Goal: Check status: Check status

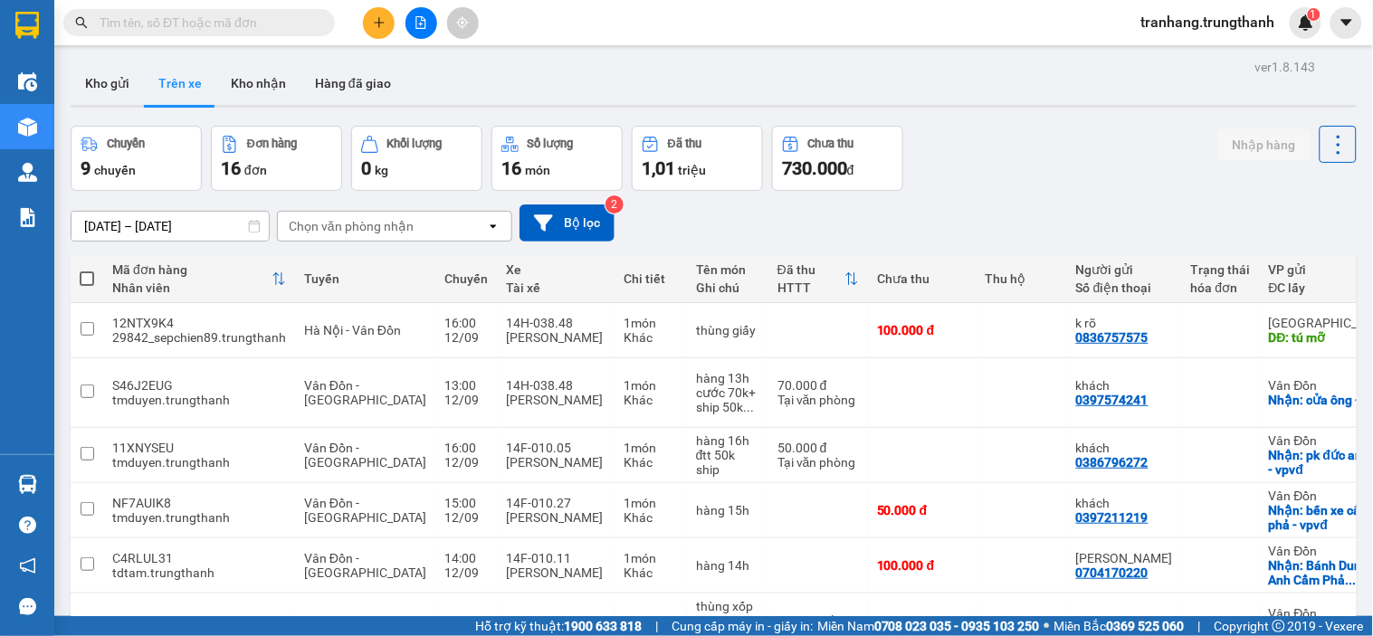
click at [1012, 142] on div "Chuyến 9 chuyến Đơn hàng 16 đơn Khối lượng 0 kg Số lượng 16 món Đã thu 1,01 tri…" at bounding box center [714, 158] width 1286 height 65
click at [110, 223] on input "[DATE] – [DATE]" at bounding box center [169, 226] width 197 height 29
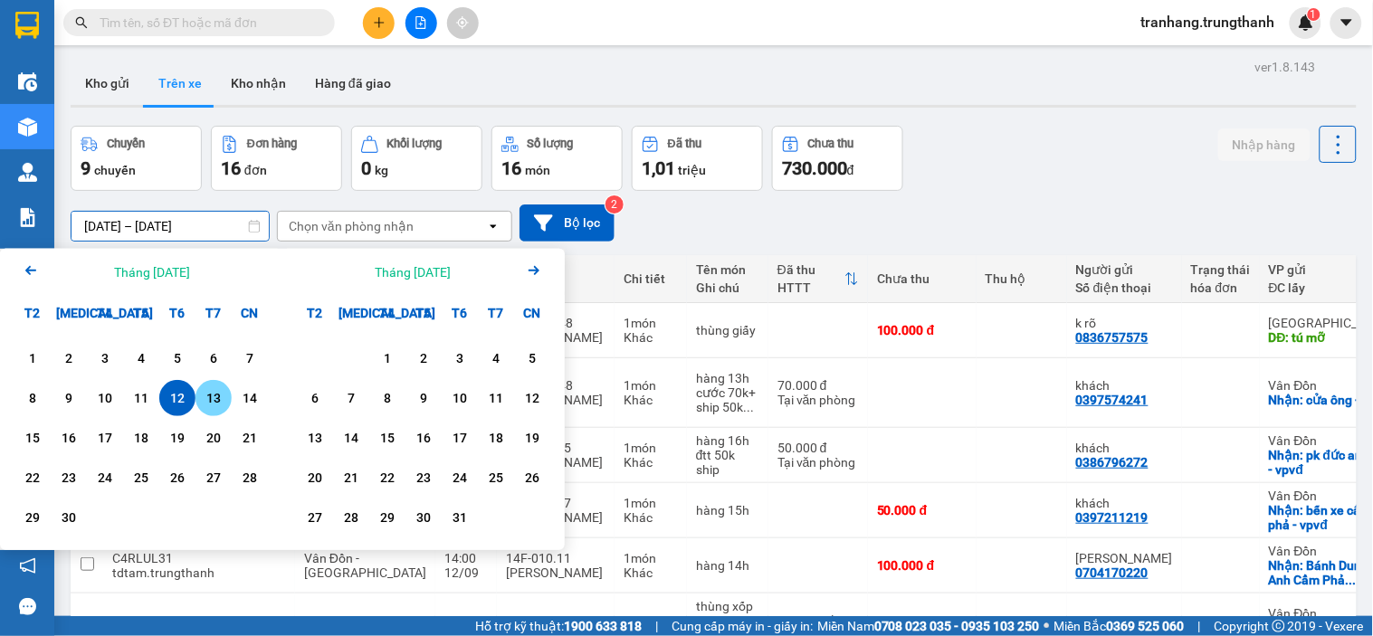
click at [212, 392] on div "13" at bounding box center [213, 398] width 25 height 22
type input "[DATE] – [DATE]"
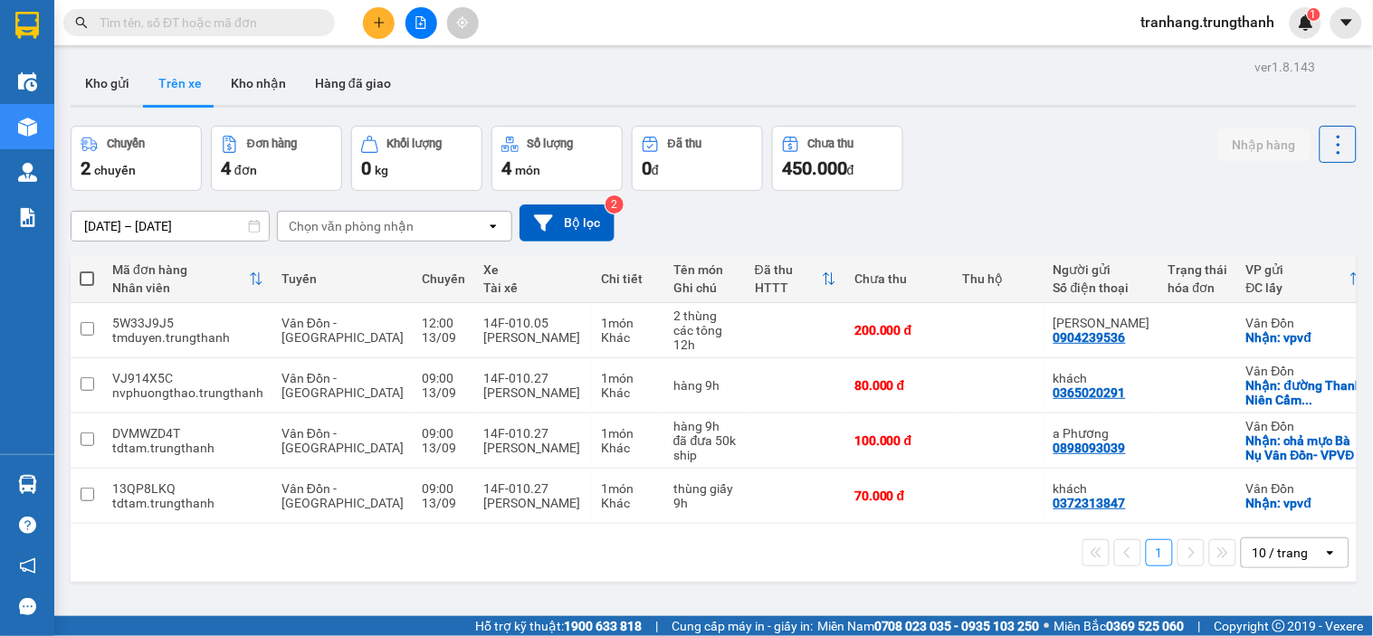
click at [110, 224] on input "[DATE] – [DATE]" at bounding box center [169, 226] width 197 height 29
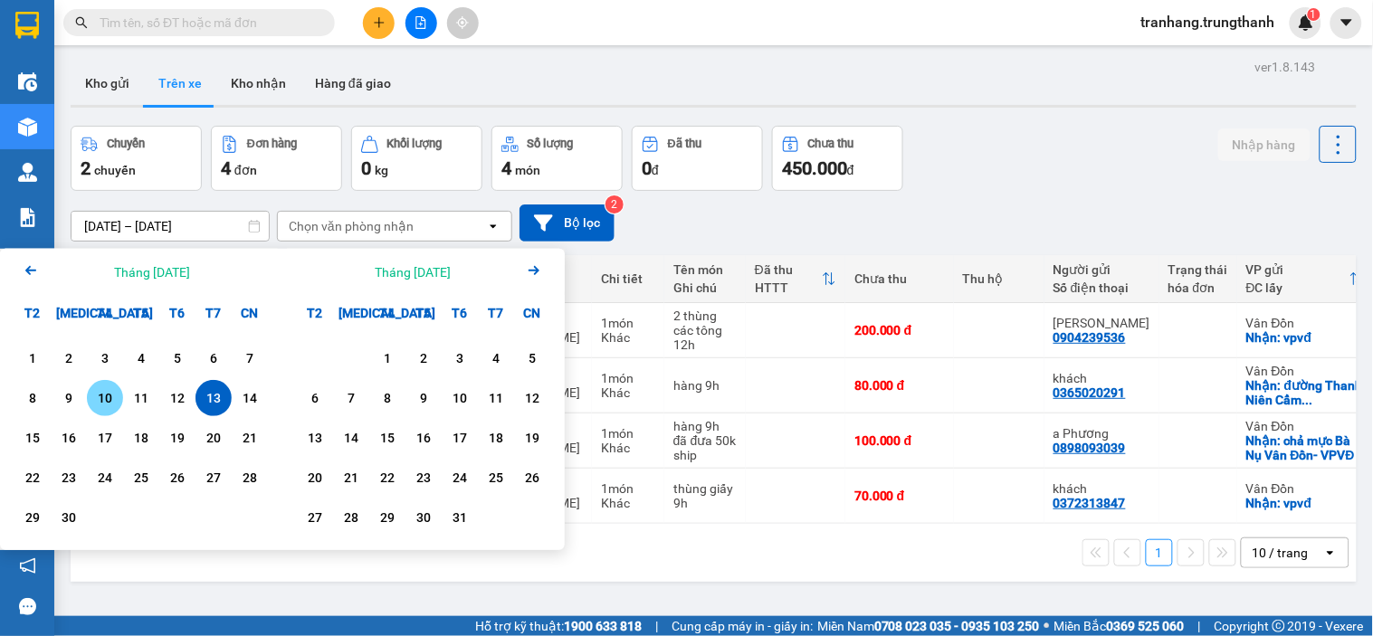
click at [94, 405] on div "10" at bounding box center [104, 398] width 25 height 22
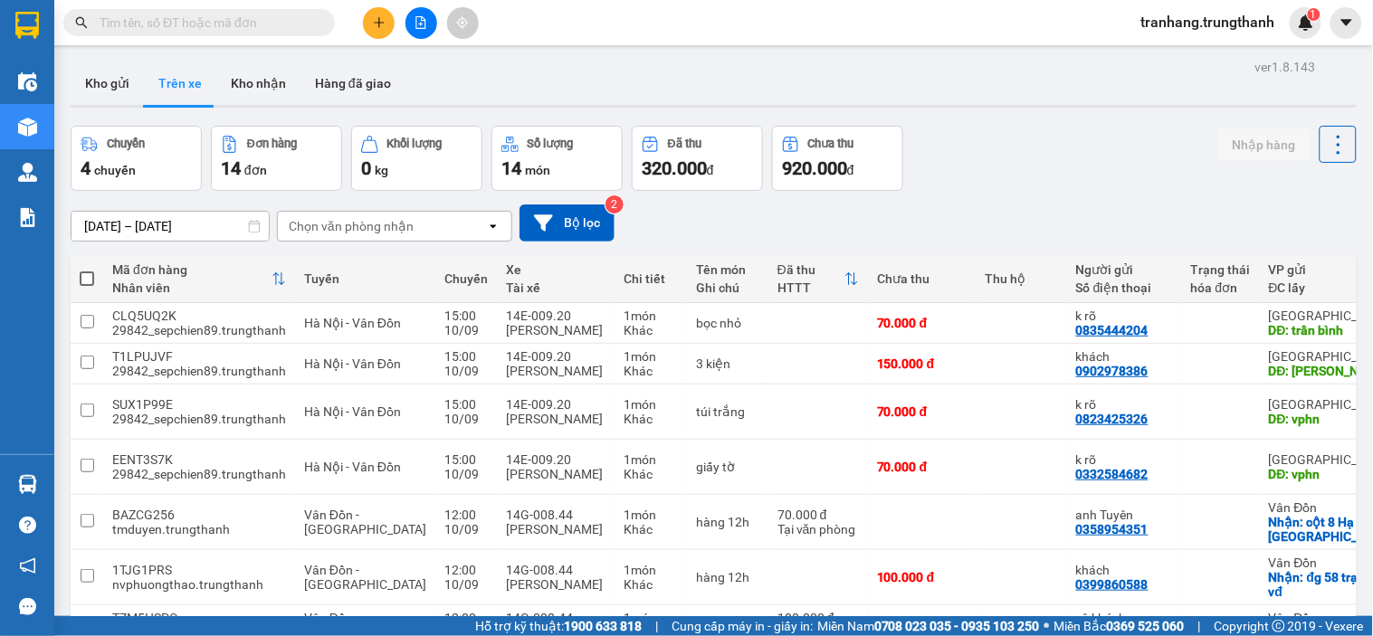
click at [101, 228] on input "[DATE] – [DATE]" at bounding box center [169, 226] width 197 height 29
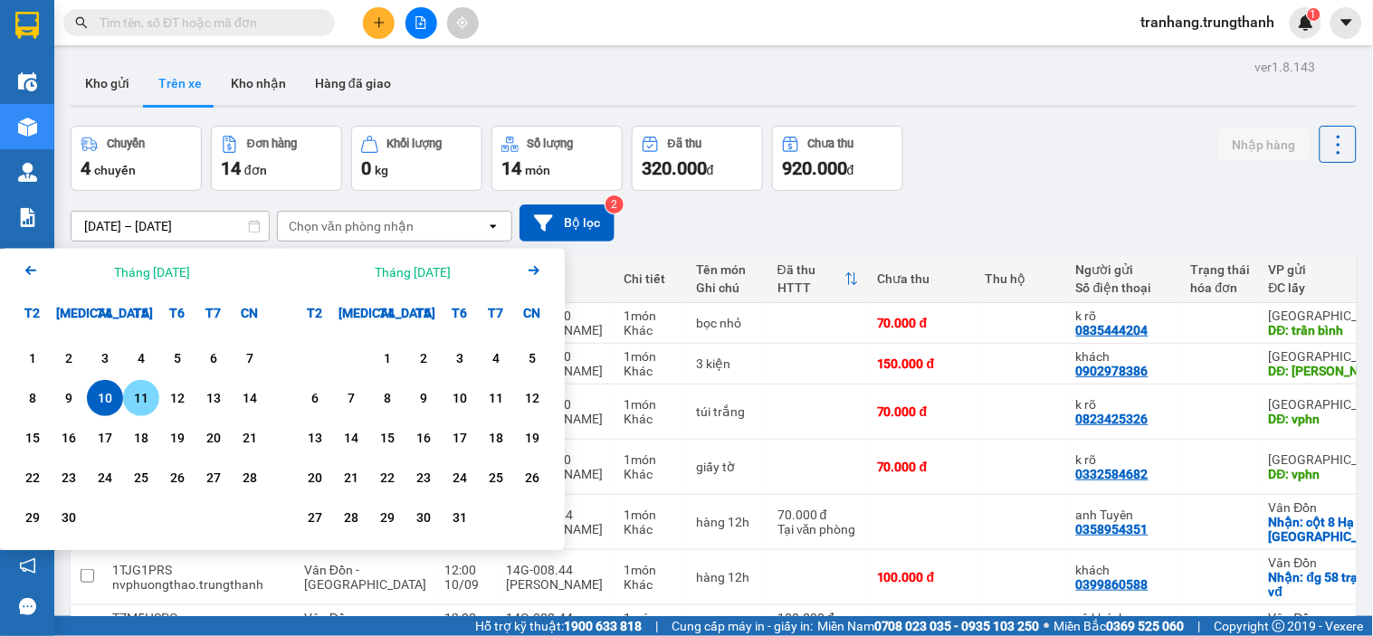
click at [138, 401] on div "11" at bounding box center [141, 398] width 25 height 22
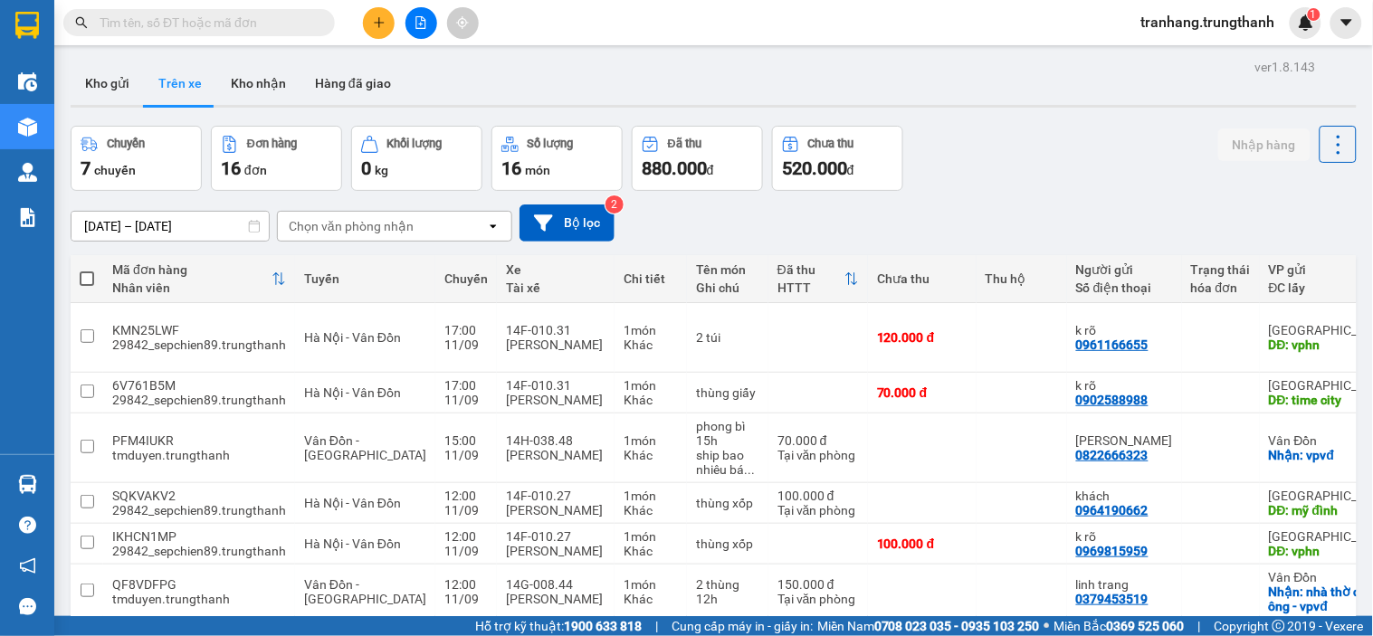
click at [102, 221] on input "[DATE] – [DATE]" at bounding box center [169, 226] width 197 height 29
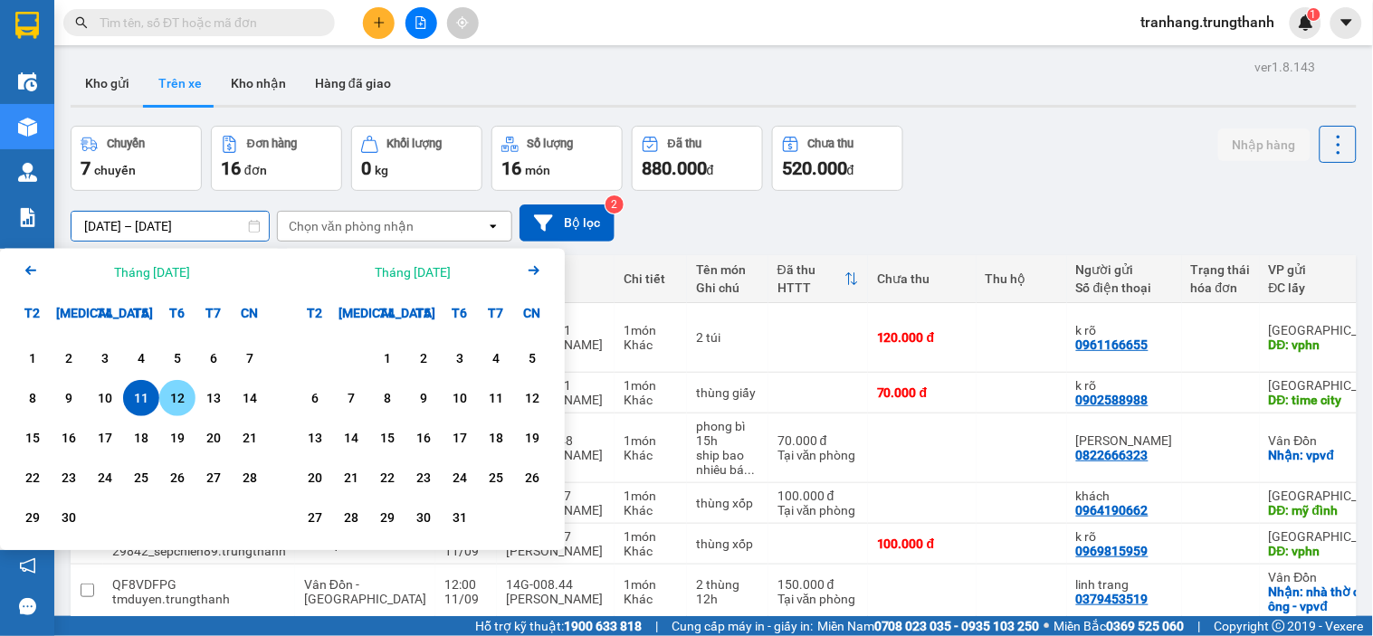
click at [173, 394] on div "12" at bounding box center [177, 398] width 25 height 22
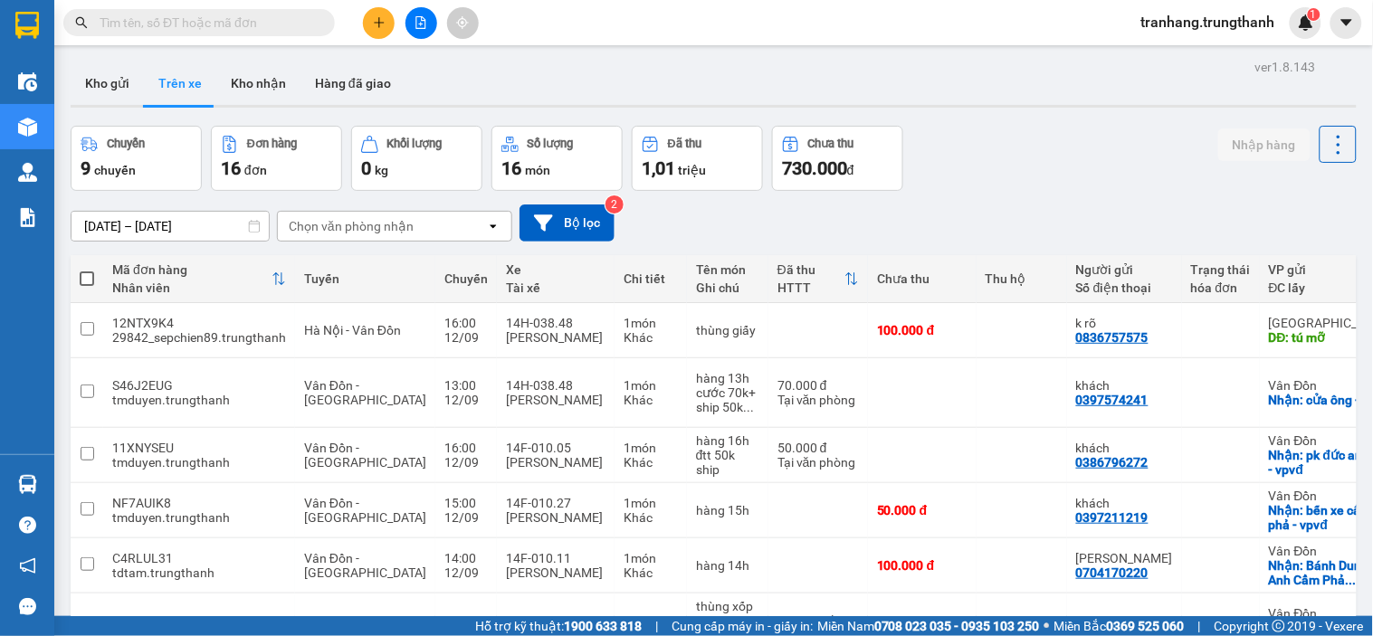
click at [132, 229] on input "[DATE] – [DATE]" at bounding box center [169, 226] width 197 height 29
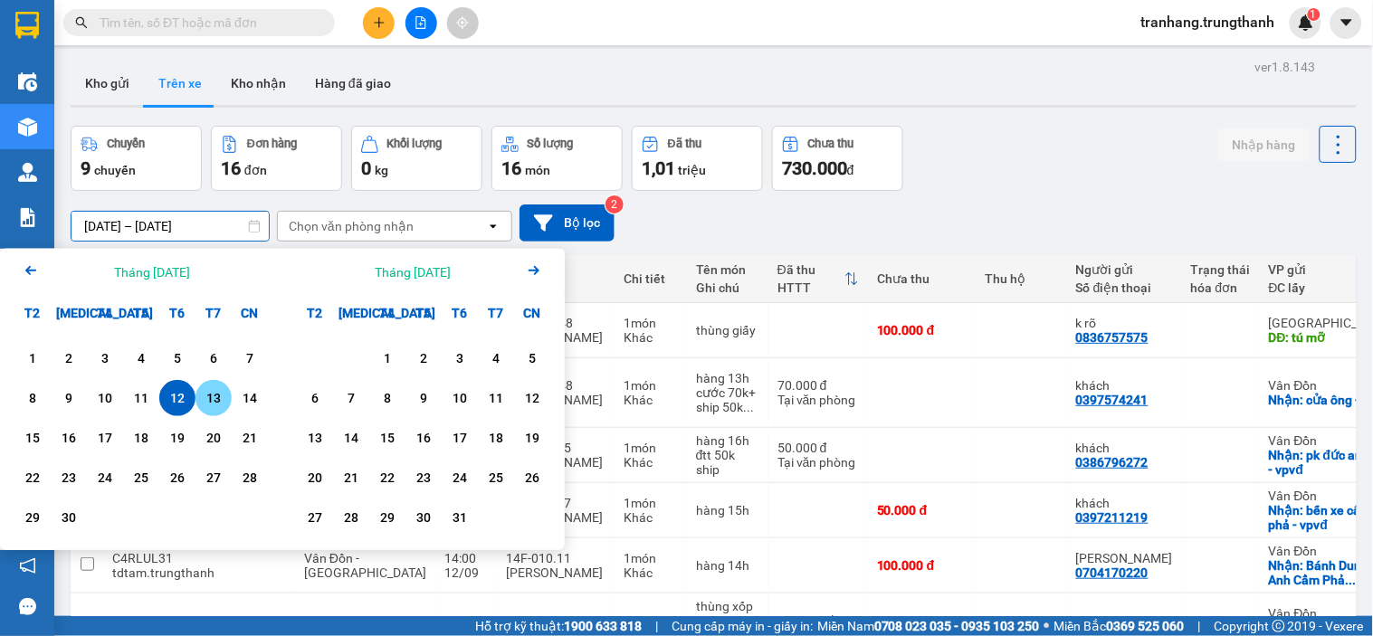
click at [205, 396] on div "13" at bounding box center [213, 398] width 25 height 22
type input "[DATE] – [DATE]"
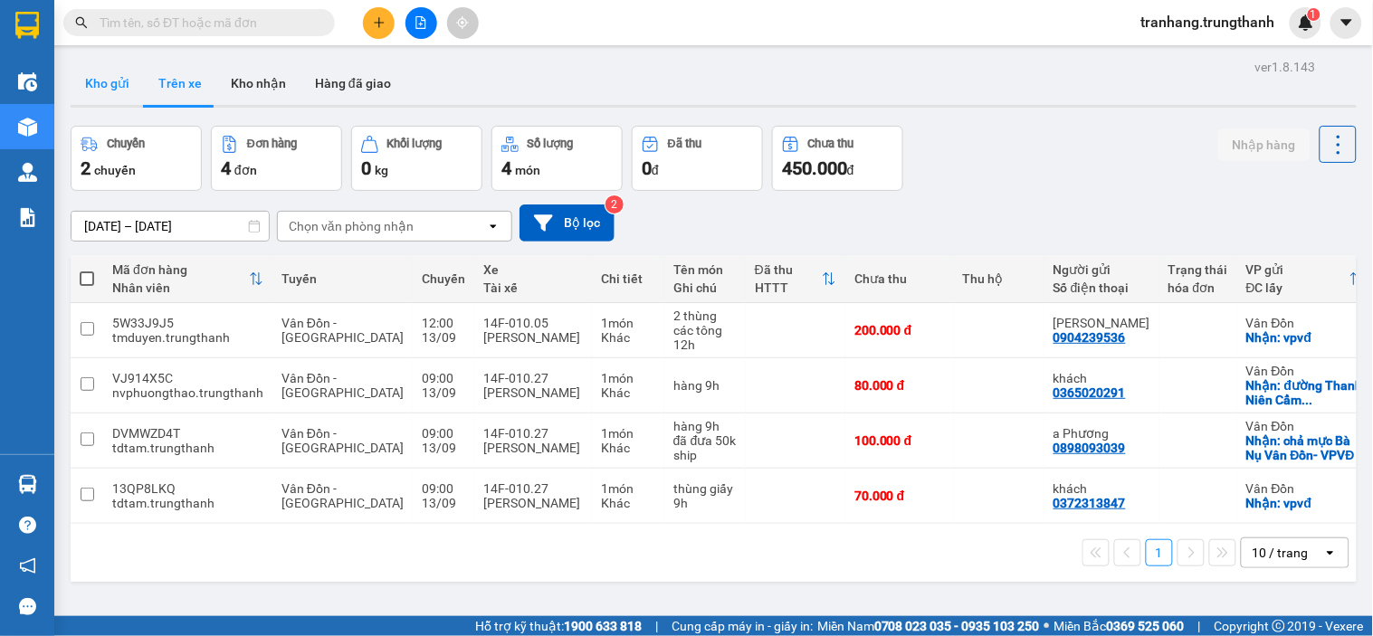
click at [91, 84] on button "Kho gửi" at bounding box center [107, 83] width 73 height 43
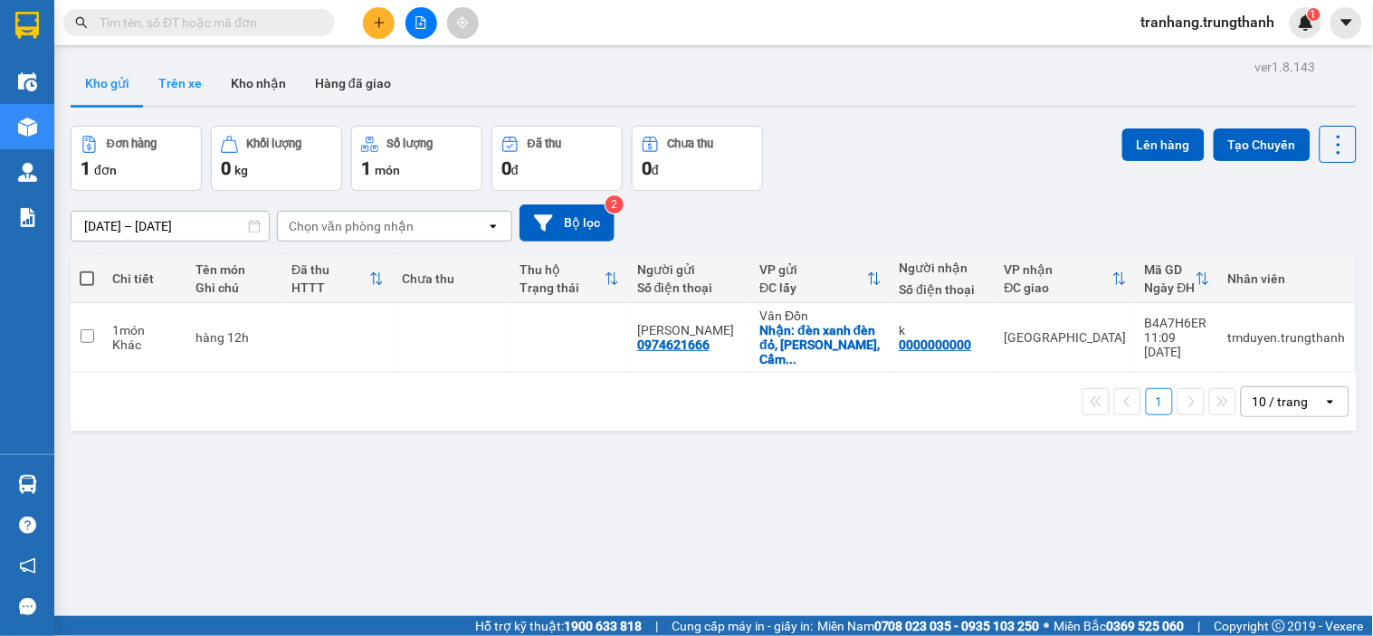
click at [176, 89] on button "Trên xe" at bounding box center [180, 83] width 72 height 43
